Goal: Task Accomplishment & Management: Complete application form

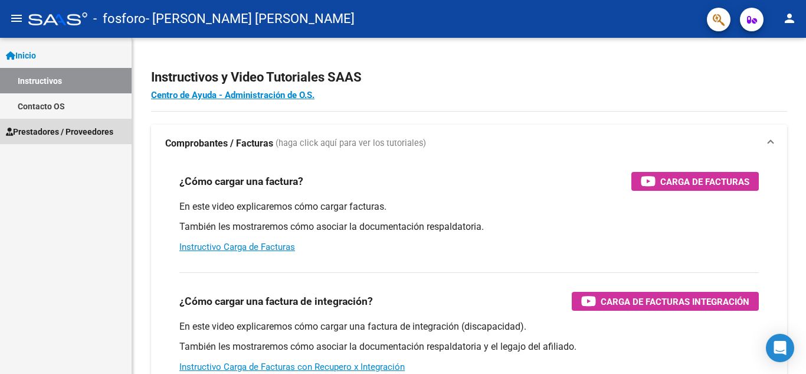
click at [61, 132] on span "Prestadores / Proveedores" at bounding box center [59, 131] width 107 height 13
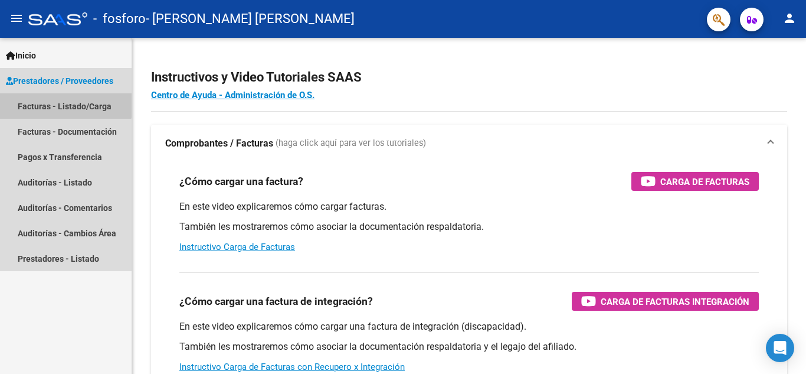
click at [59, 102] on link "Facturas - Listado/Carga" at bounding box center [66, 105] width 132 height 25
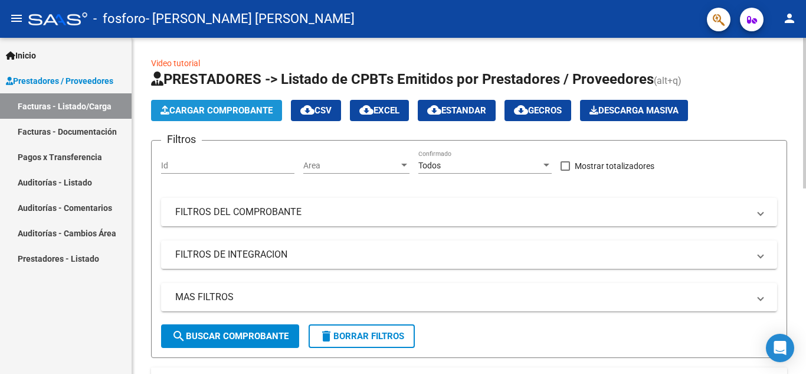
click at [226, 104] on button "Cargar Comprobante" at bounding box center [216, 110] width 131 height 21
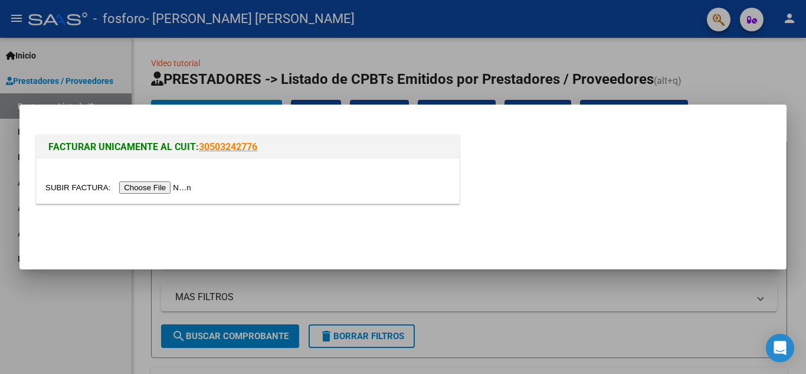
click at [174, 189] on input "file" at bounding box center [119, 187] width 149 height 12
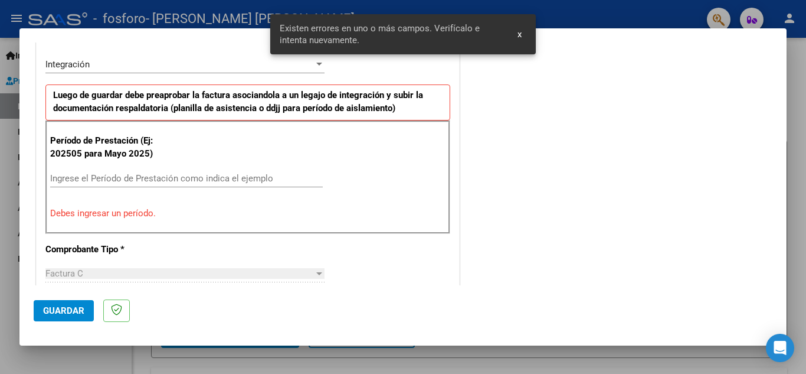
scroll to position [290, 0]
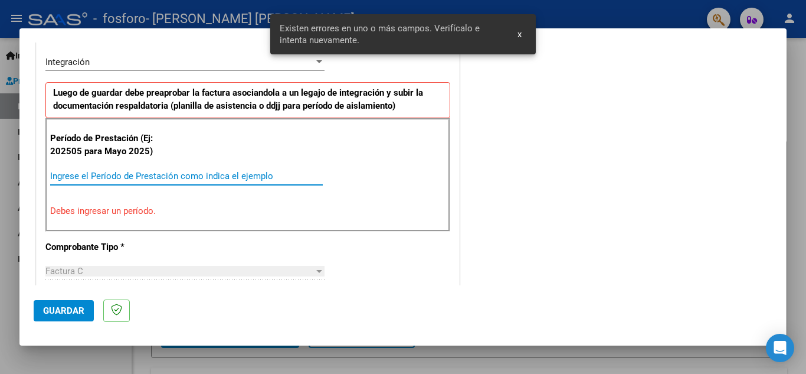
click at [104, 177] on input "Ingrese el Período de Prestación como indica el ejemplo" at bounding box center [186, 176] width 273 height 11
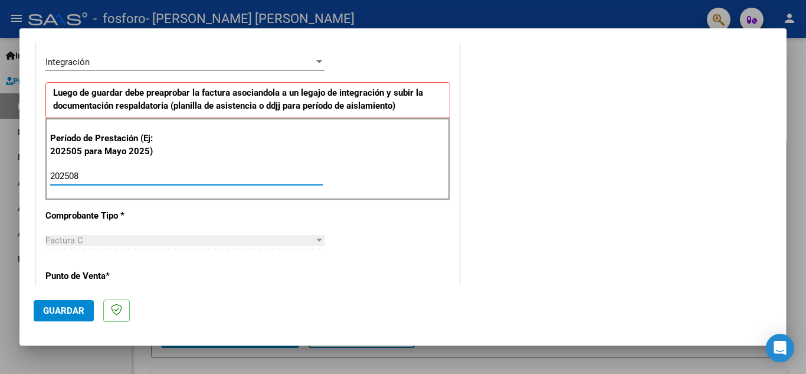
type input "202508"
click at [61, 308] on span "Guardar" at bounding box center [63, 310] width 41 height 11
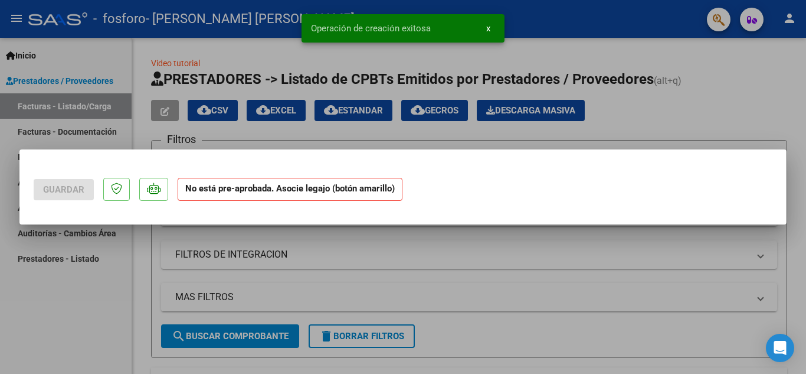
scroll to position [0, 0]
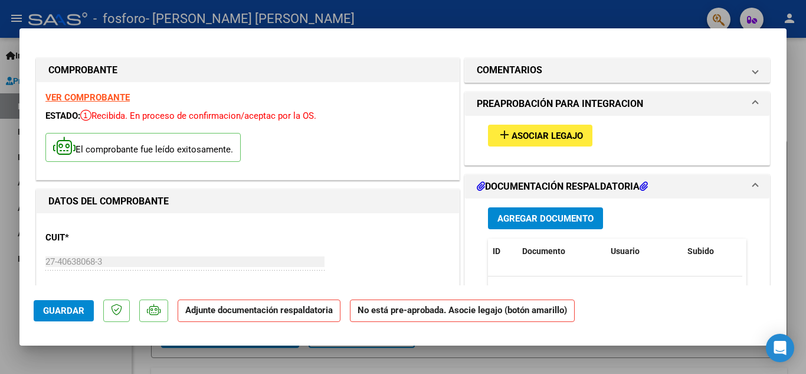
click at [788, 73] on div at bounding box center [403, 187] width 806 height 374
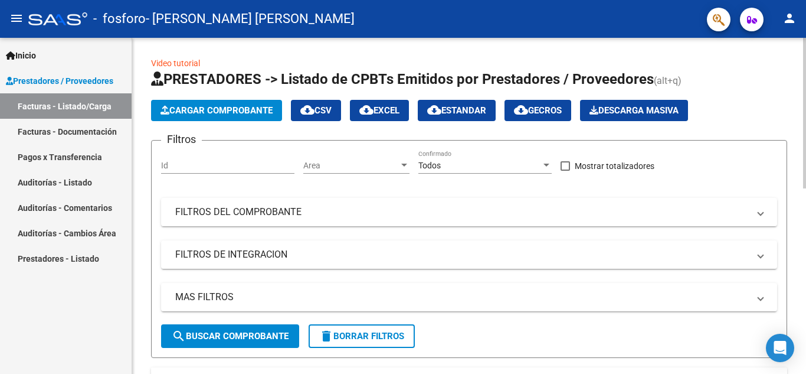
drag, startPoint x: 784, startPoint y: 81, endPoint x: 783, endPoint y: 122, distance: 41.3
click at [783, 122] on app-list-header "PRESTADORES -> Listado de CPBTs Emitidos por Prestadores / Proveedores (alt+q) …" at bounding box center [469, 214] width 636 height 288
click at [266, 105] on span "Cargar Comprobante" at bounding box center [217, 110] width 112 height 11
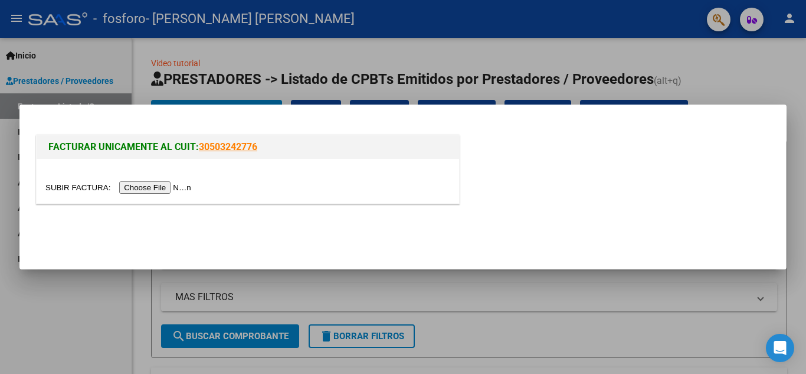
click at [158, 192] on input "file" at bounding box center [119, 187] width 149 height 12
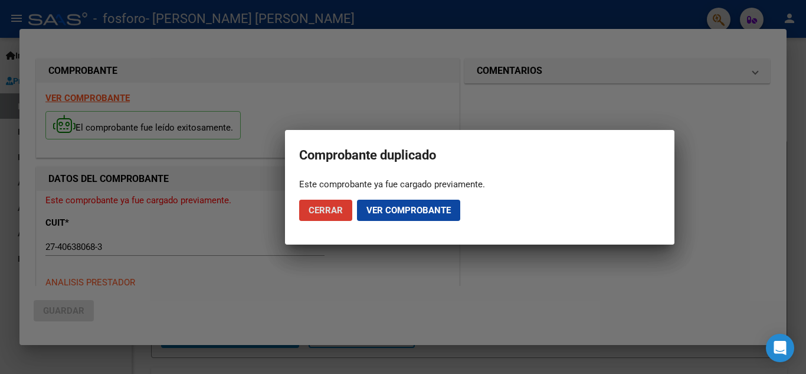
click at [409, 205] on span "Ver comprobante" at bounding box center [409, 210] width 84 height 11
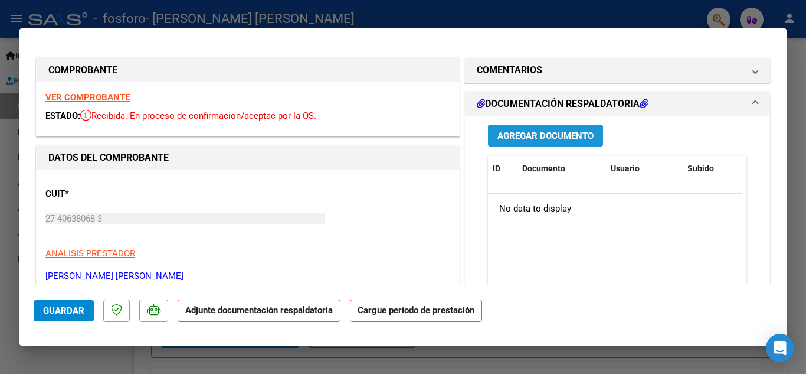
click at [571, 127] on button "Agregar Documento" at bounding box center [545, 136] width 115 height 22
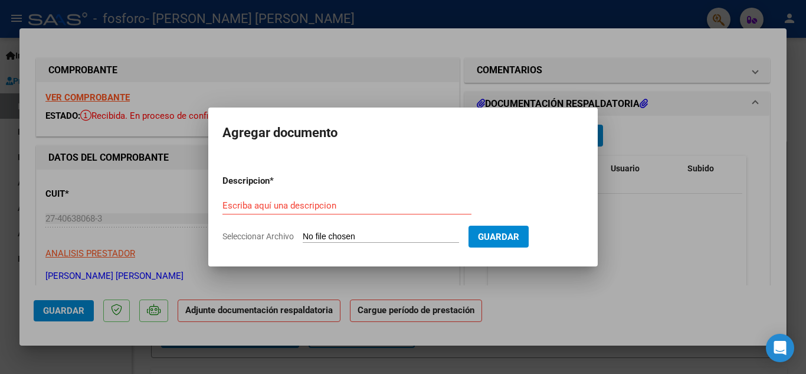
click at [387, 122] on h2 "Agregar documento" at bounding box center [403, 133] width 361 height 22
click at [467, 229] on form "Descripcion * Escriba aquí una descripcion Seleccionar Archivo Guardar" at bounding box center [403, 208] width 361 height 86
click at [353, 312] on div at bounding box center [403, 187] width 806 height 374
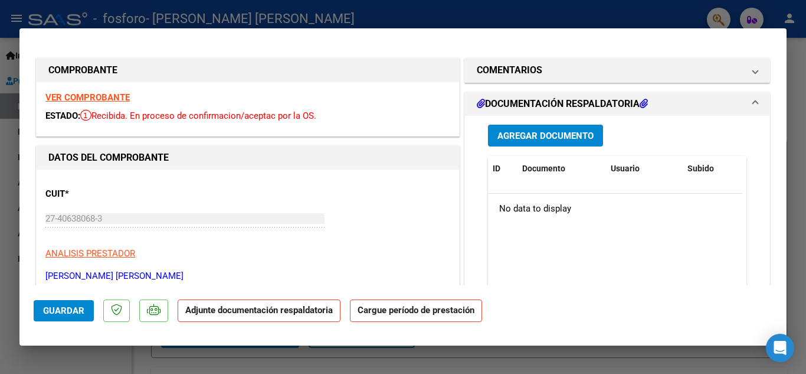
click at [420, 318] on strong "Cargue período de prestación" at bounding box center [416, 310] width 132 height 23
click at [186, 238] on div "CUIT * 27-40638068-3 Ingresar CUIT ANALISIS PRESTADOR [PERSON_NAME] [PERSON_NAM…" at bounding box center [247, 230] width 405 height 104
click at [545, 146] on button "Agregar Documento" at bounding box center [545, 136] width 115 height 22
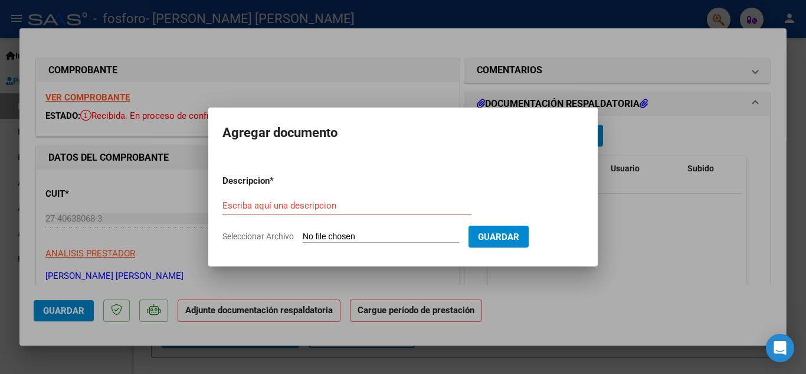
click at [334, 239] on input "Seleccionar Archivo" at bounding box center [381, 236] width 156 height 11
type input "C:\fakepath\asistencia [PERSON_NAME].pdf"
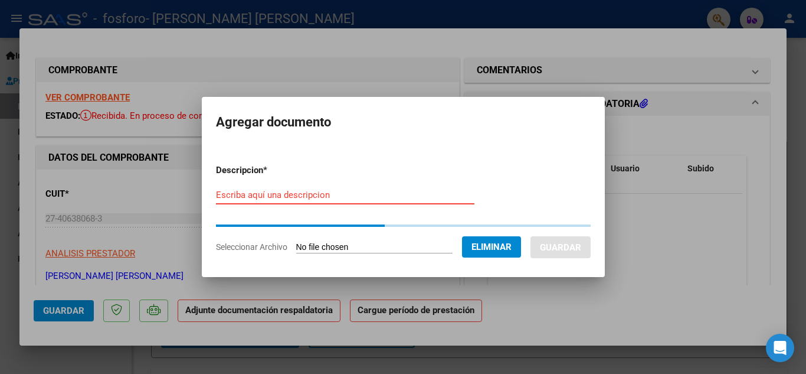
click at [352, 197] on input "Escriba aquí una descripcion" at bounding box center [345, 194] width 259 height 11
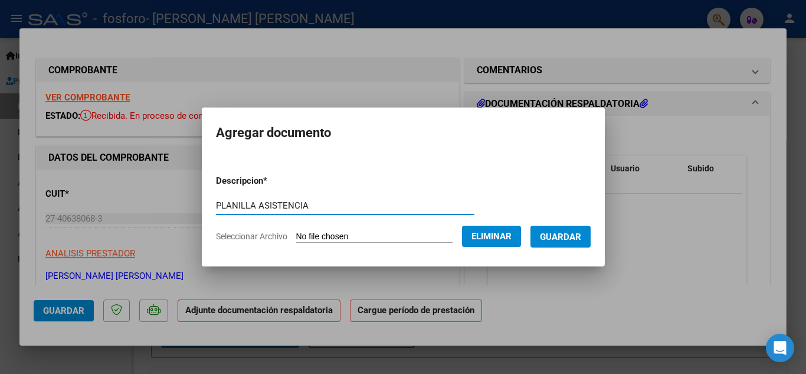
type input "PLANILLA ASISTENCIA"
drag, startPoint x: 522, startPoint y: 227, endPoint x: 331, endPoint y: 184, distance: 196.7
click at [331, 184] on form "Descripcion * PLANILLA ASISTENCIA Escriba aquí una descripcion Seleccionar Arch…" at bounding box center [403, 208] width 375 height 86
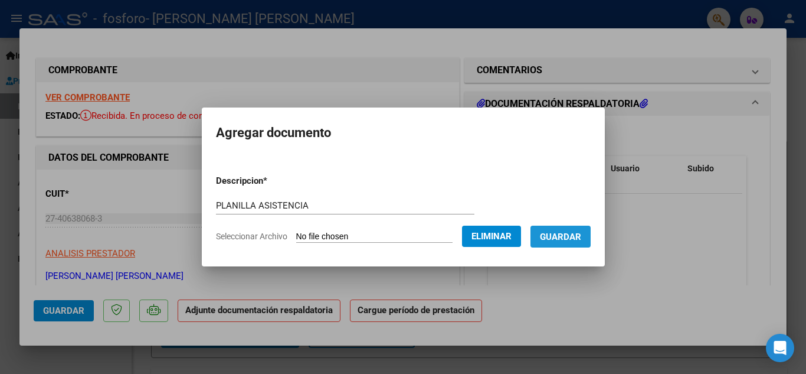
click at [567, 240] on span "Guardar" at bounding box center [560, 236] width 41 height 11
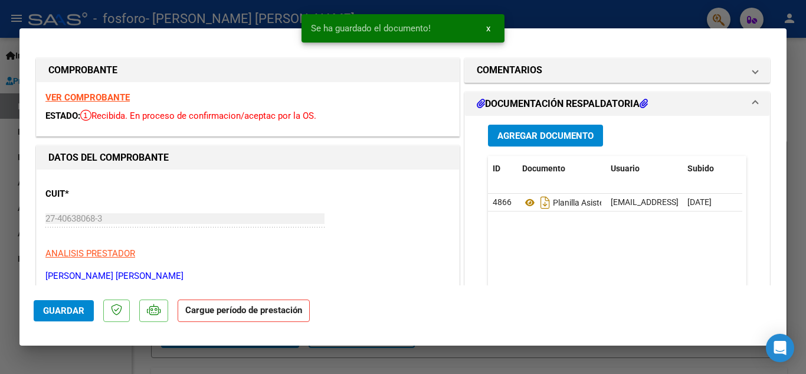
click at [240, 306] on strong "Cargue período de prestación" at bounding box center [244, 310] width 132 height 23
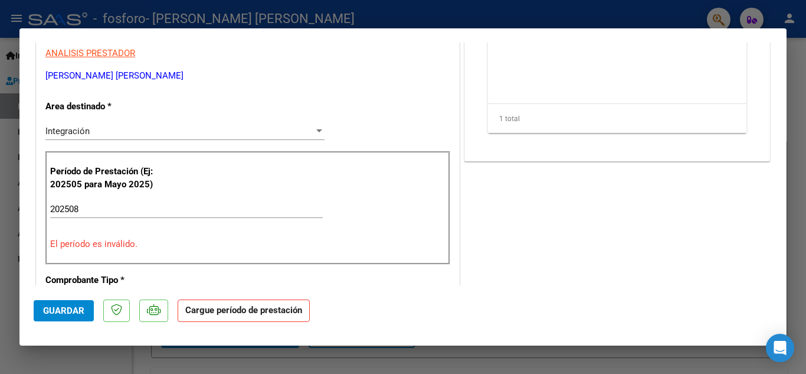
scroll to position [216, 0]
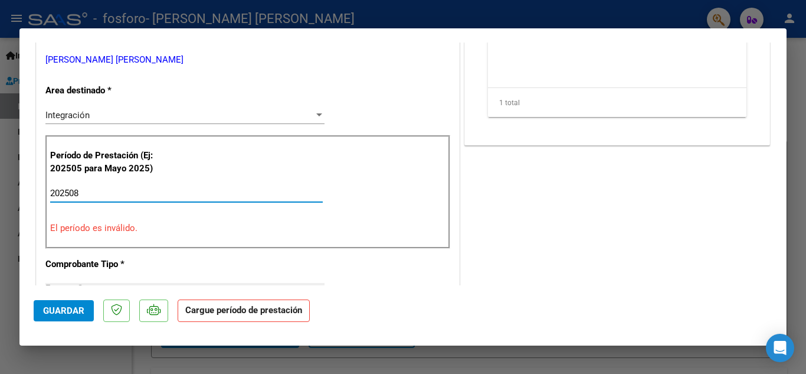
click at [89, 194] on input "202508" at bounding box center [186, 193] width 273 height 11
click at [88, 236] on div "Período de Prestación (Ej: 202505 para [DATE]) 202508 Ingrese el Período de Pre…" at bounding box center [247, 191] width 405 height 113
click at [85, 195] on input "202508" at bounding box center [186, 193] width 273 height 11
type input "2"
type input "202508"
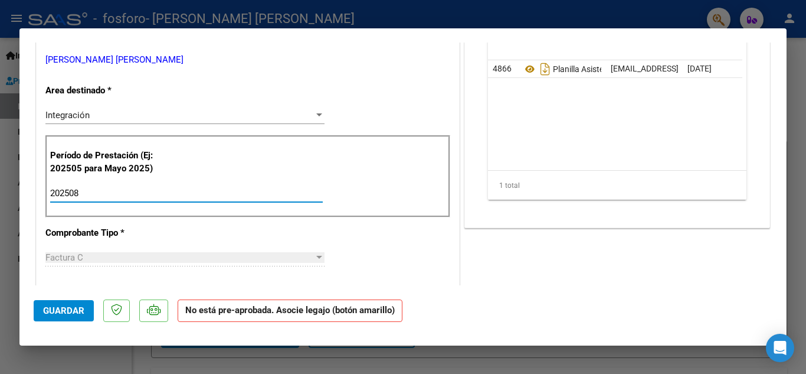
click at [790, 127] on div at bounding box center [403, 187] width 806 height 374
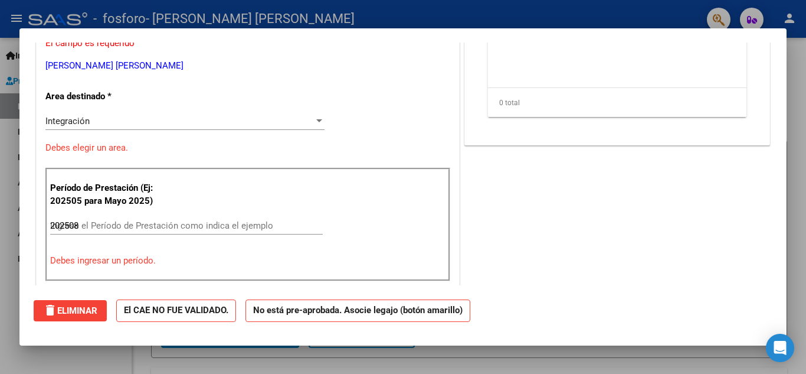
type input "$ 0,00"
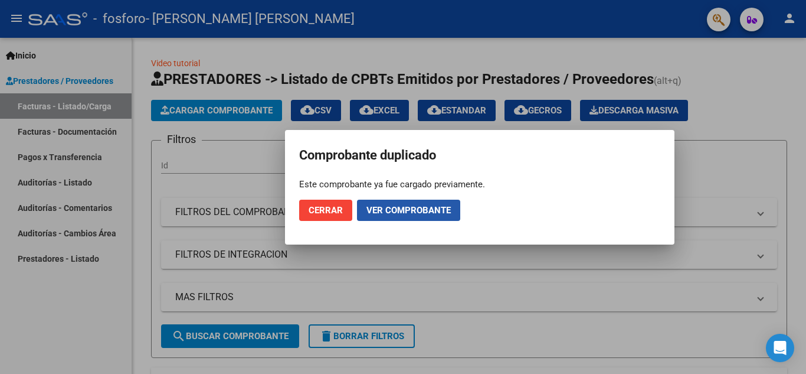
click at [384, 215] on span "Ver comprobante" at bounding box center [409, 210] width 84 height 11
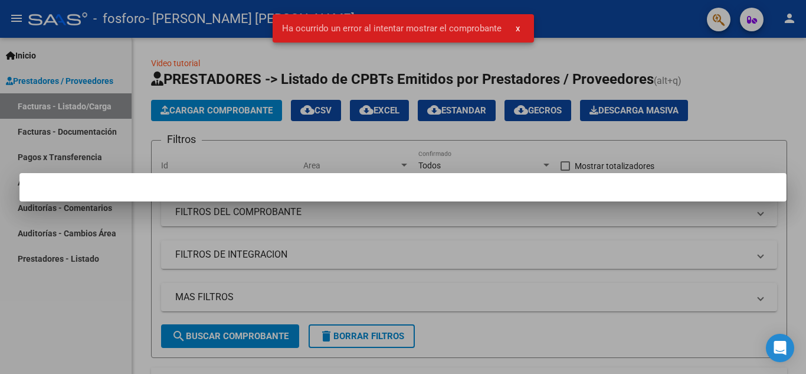
click at [384, 215] on div at bounding box center [403, 187] width 806 height 374
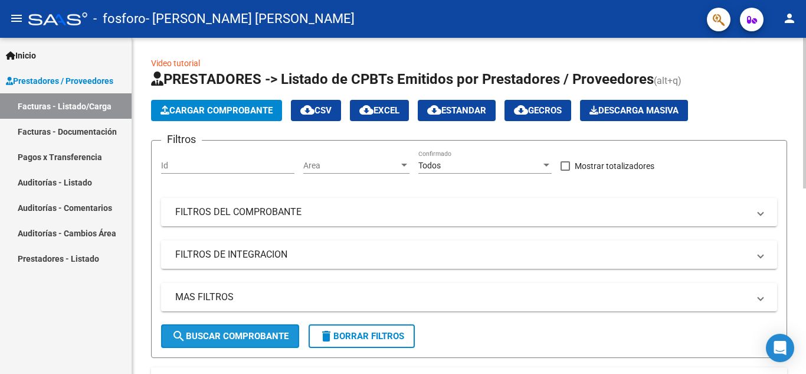
click at [204, 336] on span "search Buscar Comprobante" at bounding box center [230, 336] width 117 height 11
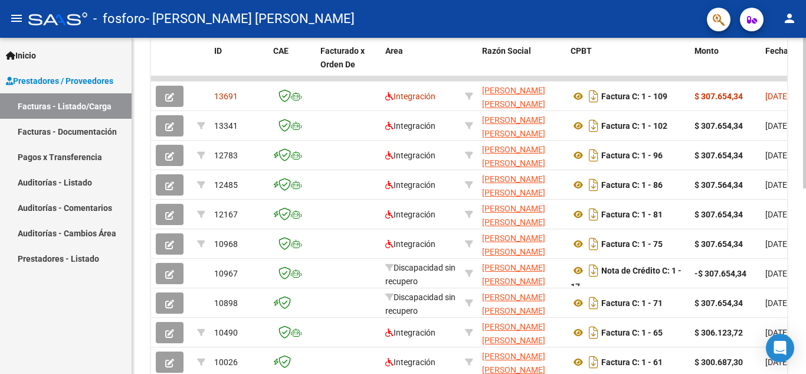
scroll to position [225, 0]
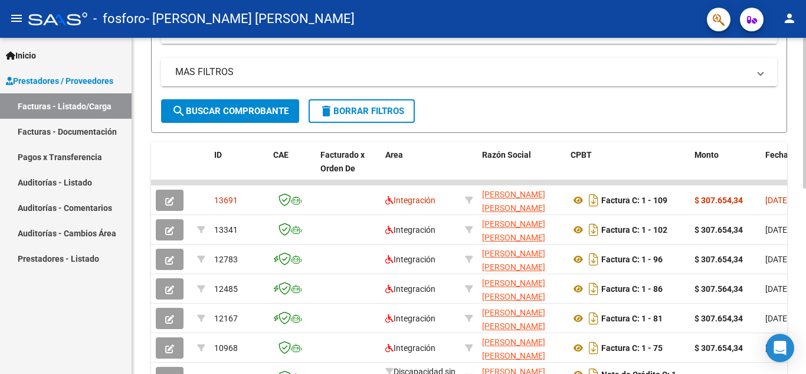
click at [782, 200] on div "Video tutorial PRESTADORES -> Listado de CPBTs Emitidos por Prestadores / Prove…" at bounding box center [470, 182] width 677 height 739
drag, startPoint x: 584, startPoint y: 178, endPoint x: 649, endPoint y: 182, distance: 65.1
click at [649, 182] on div "ID CAE Facturado x Orden De Area Razón Social CPBT Monto Fecha Cpbt Días desde …" at bounding box center [469, 328] width 636 height 372
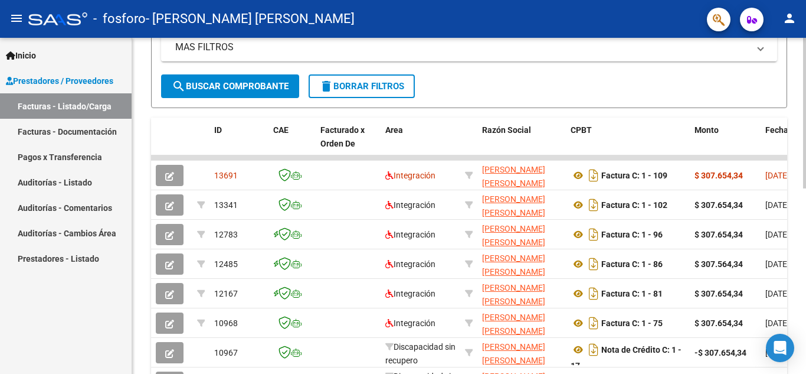
click at [798, 178] on div "Video tutorial PRESTADORES -> Listado de CPBTs Emitidos por Prestadores / Prove…" at bounding box center [470, 157] width 677 height 739
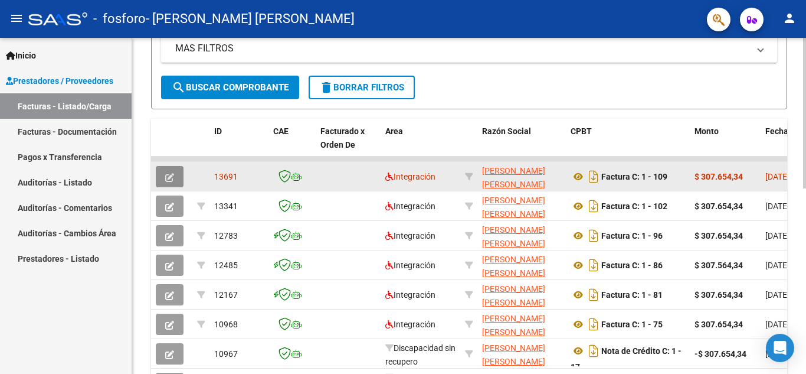
click at [163, 182] on button "button" at bounding box center [170, 176] width 28 height 21
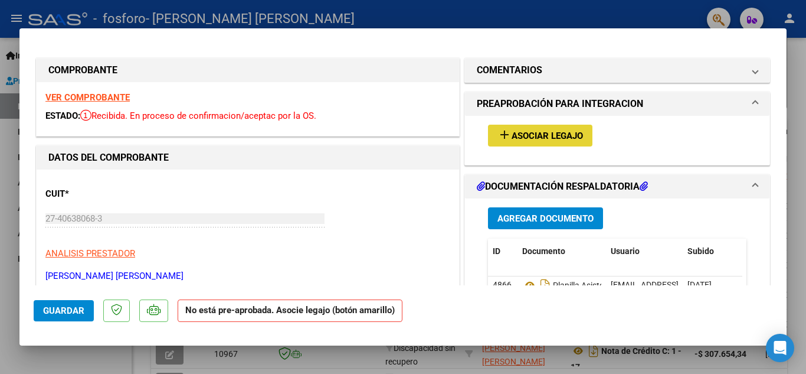
click at [524, 129] on button "add Asociar Legajo" at bounding box center [540, 136] width 104 height 22
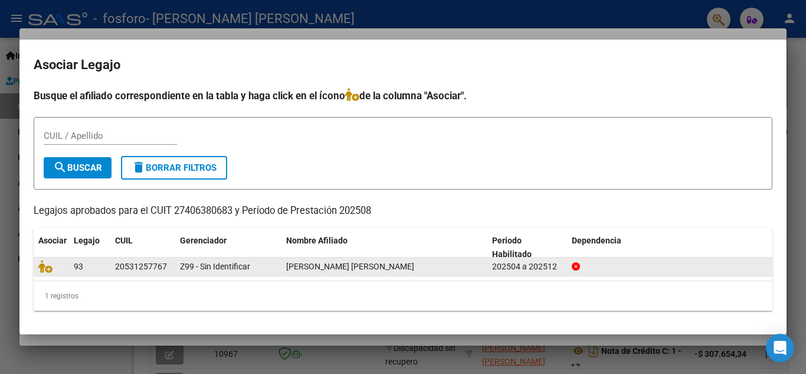
click at [123, 267] on div "20531257767" at bounding box center [141, 267] width 52 height 14
click at [167, 270] on div "20531257767" at bounding box center [142, 267] width 55 height 14
click at [501, 263] on div "202504 a 202512" at bounding box center [527, 267] width 70 height 14
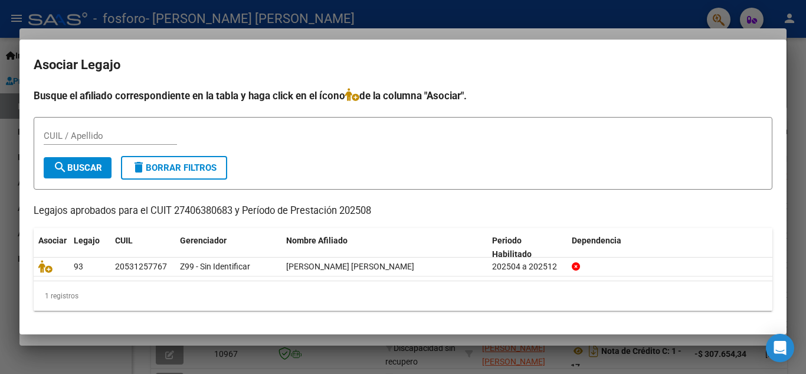
click at [561, 162] on form "CUIL / Apellido search Buscar delete Borrar Filtros" at bounding box center [403, 153] width 739 height 73
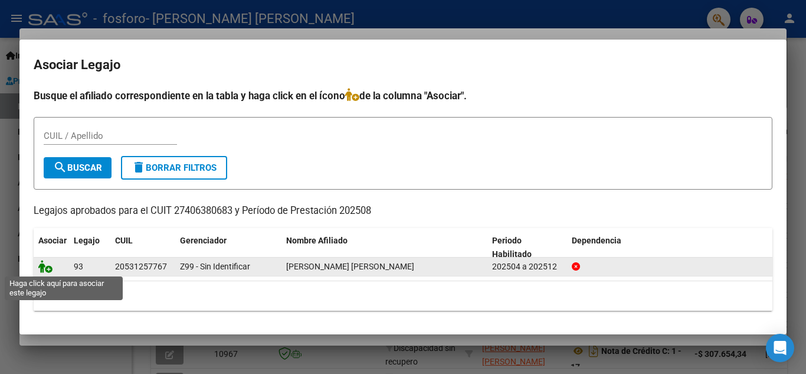
click at [43, 272] on icon at bounding box center [45, 266] width 14 height 13
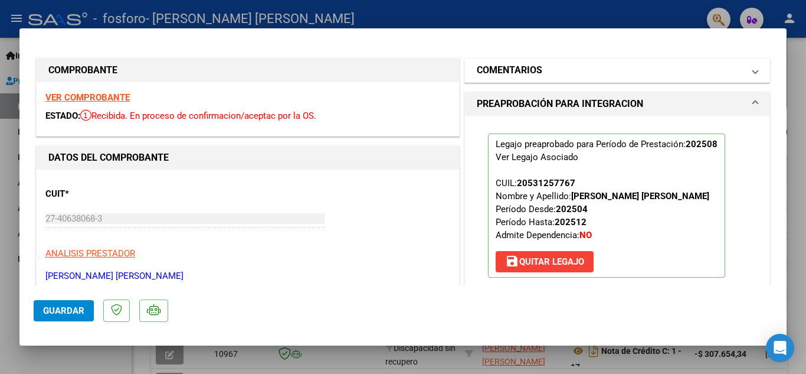
click at [682, 63] on mat-expansion-panel-header "COMENTARIOS" at bounding box center [617, 70] width 305 height 24
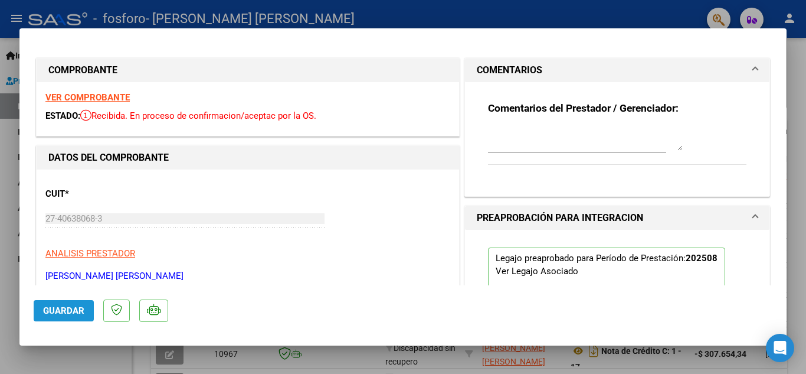
click at [80, 315] on span "Guardar" at bounding box center [63, 310] width 41 height 11
